Goal: Information Seeking & Learning: Find specific fact

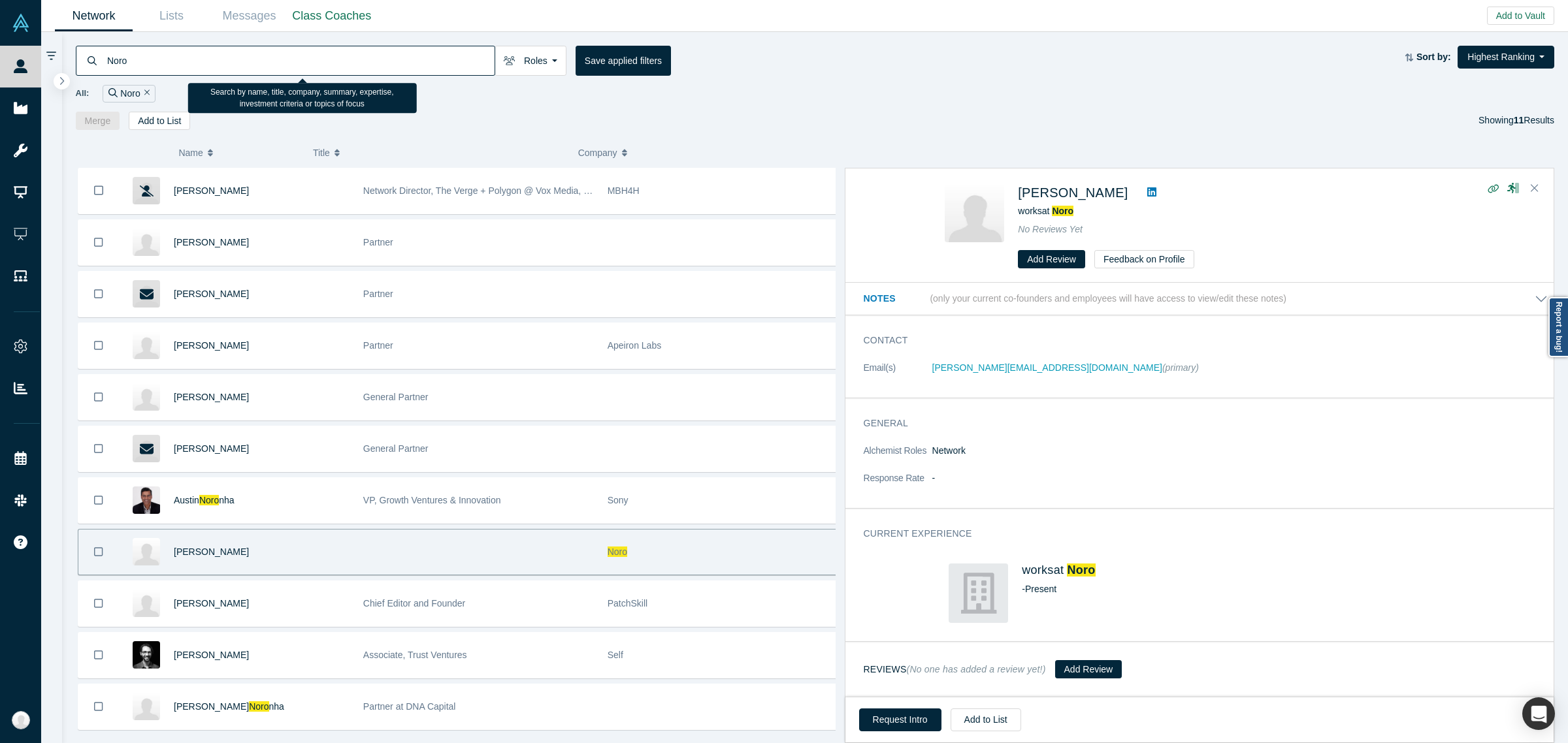
click at [144, 59] on input "Noro" at bounding box center [300, 60] width 389 height 31
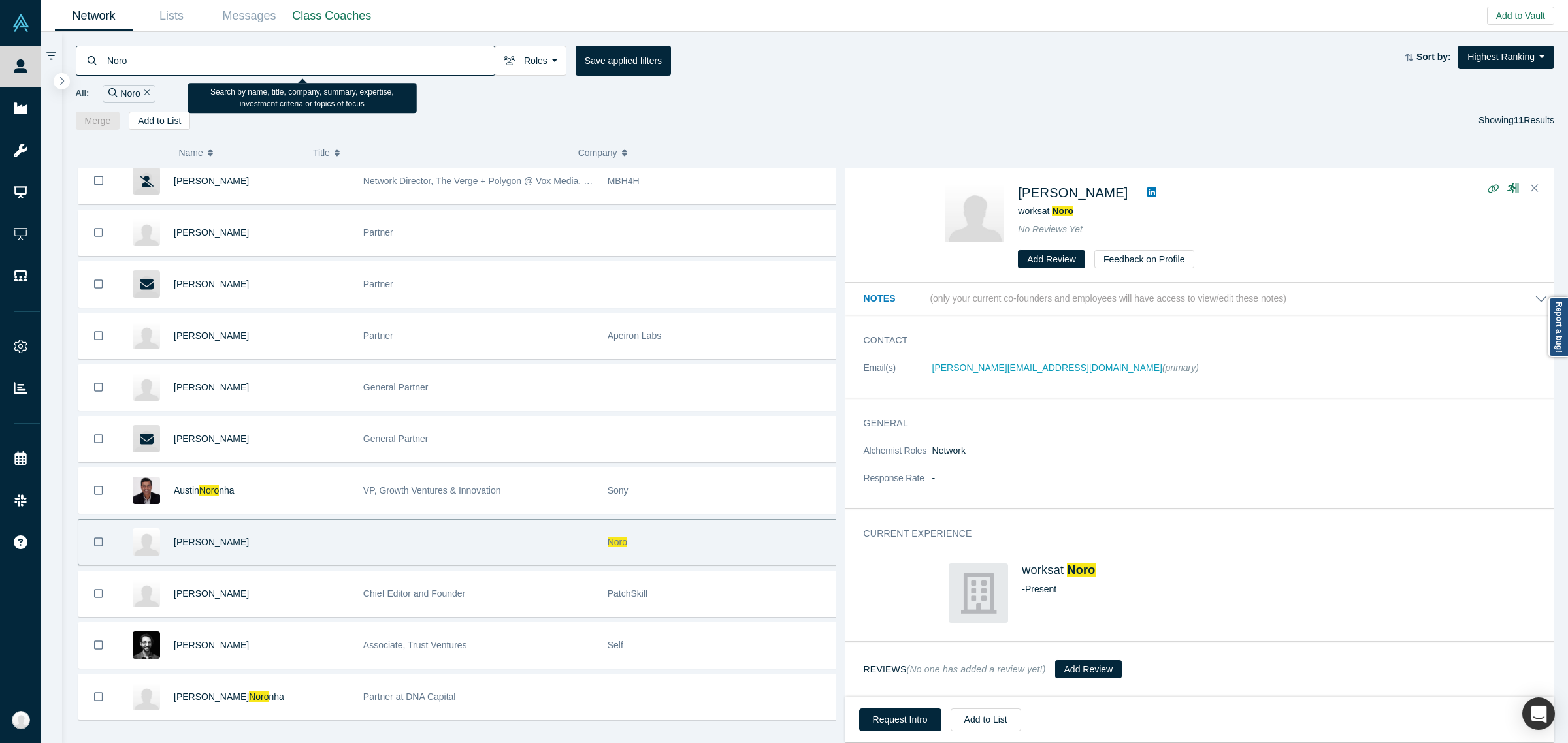
click at [144, 59] on input "Noro" at bounding box center [300, 60] width 389 height 31
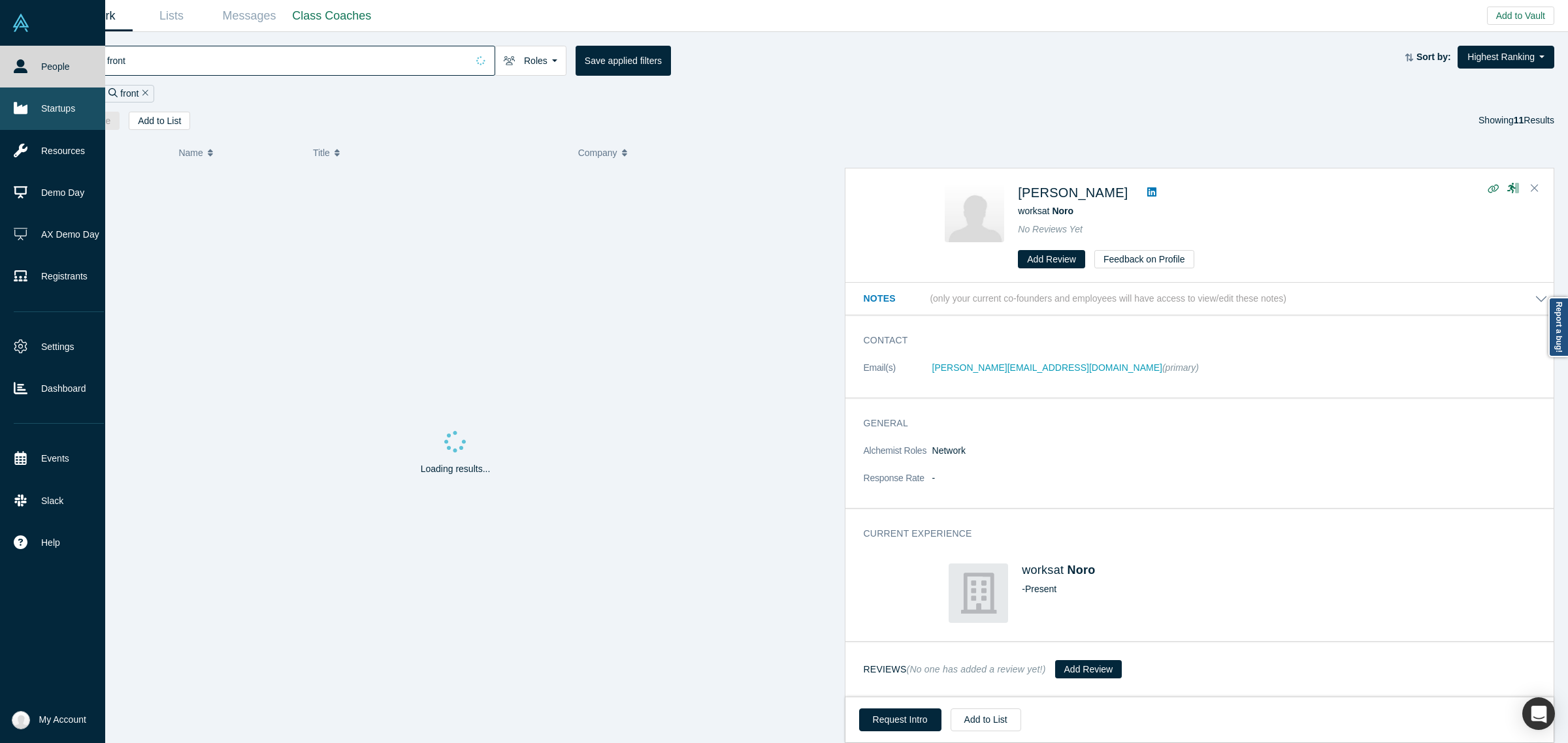
type input "front"
click at [23, 105] on icon at bounding box center [21, 108] width 14 height 14
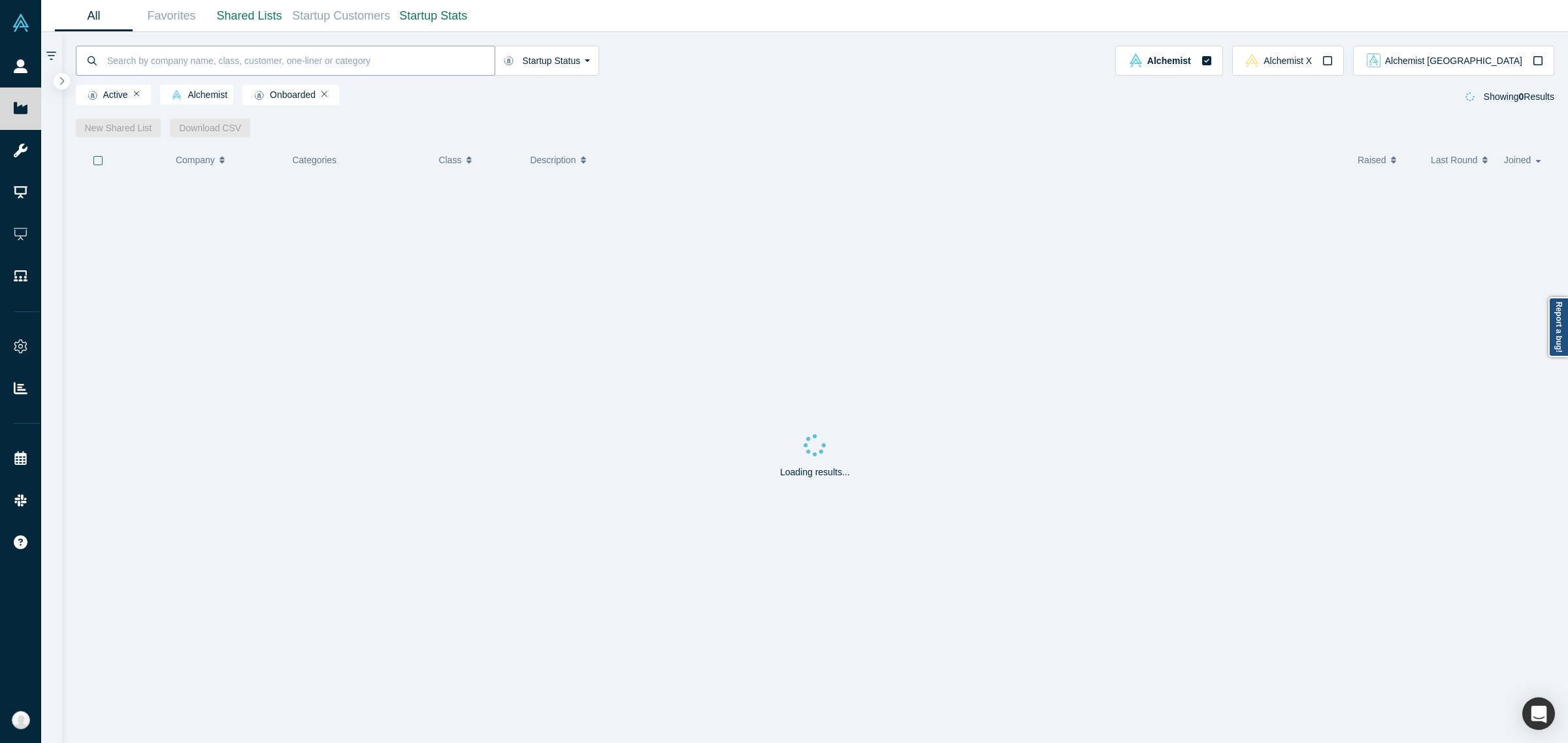
click at [178, 66] on input at bounding box center [300, 60] width 389 height 31
type input "frontier bio"
click at [801, 216] on div "Lab-Grown Human Tissue To Eliminate The Organ Transplant Waitlist" at bounding box center [942, 198] width 842 height 41
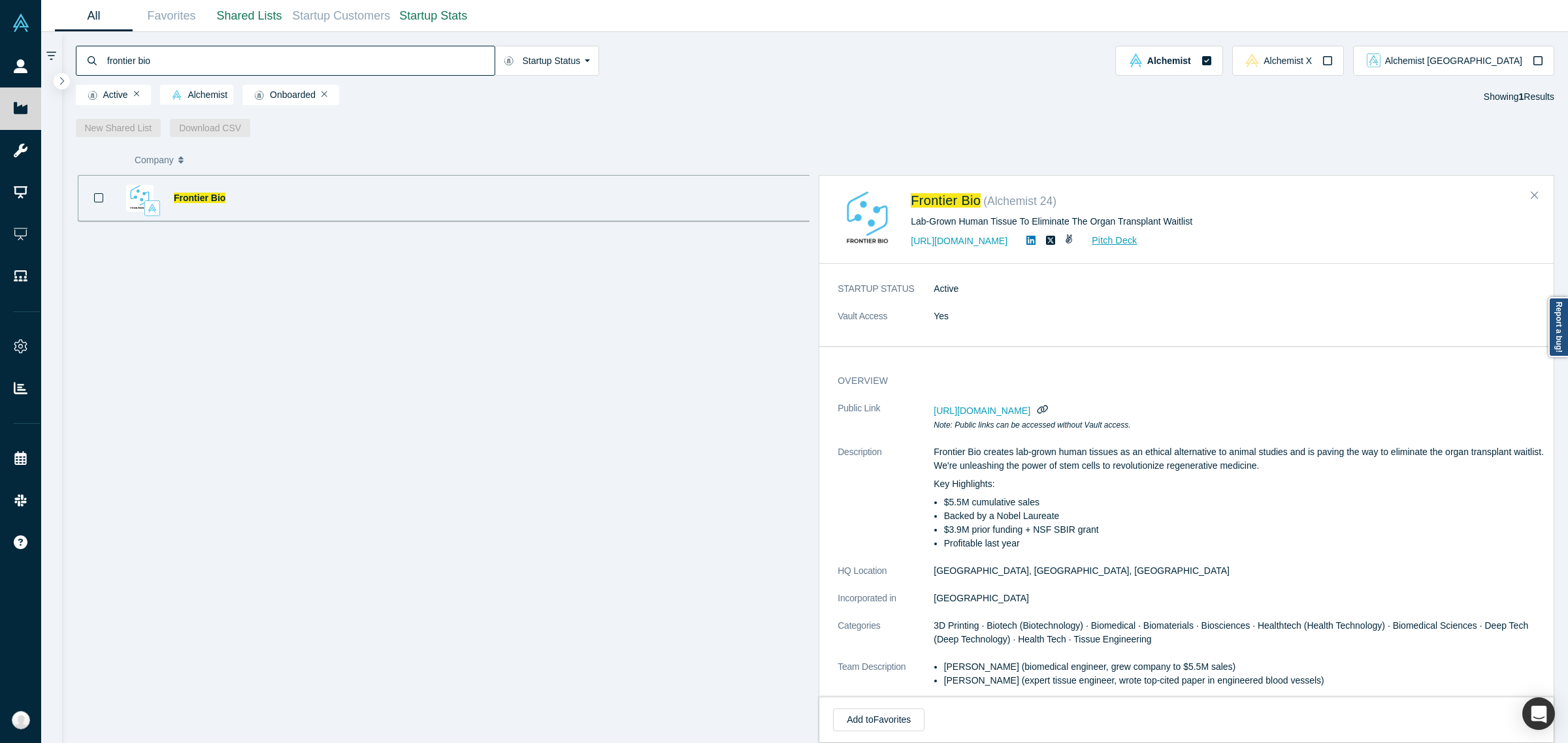
click at [952, 216] on div "Lab-Grown Human Tissue To Eliminate The Organ Transplant Waitlist" at bounding box center [1128, 222] width 436 height 14
copy div "Lab-Grown Human Tissue To Eliminate The Organ Transplant Waitlist"
